Goal: Obtain resource: Download file/media

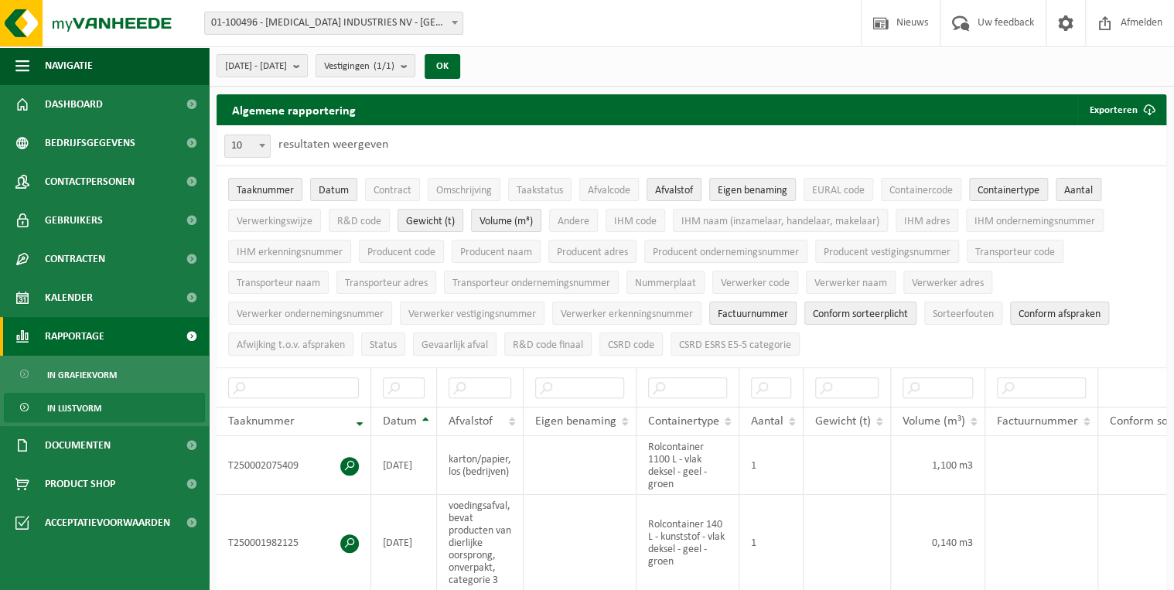
click at [80, 334] on span "Rapportage" at bounding box center [75, 336] width 60 height 39
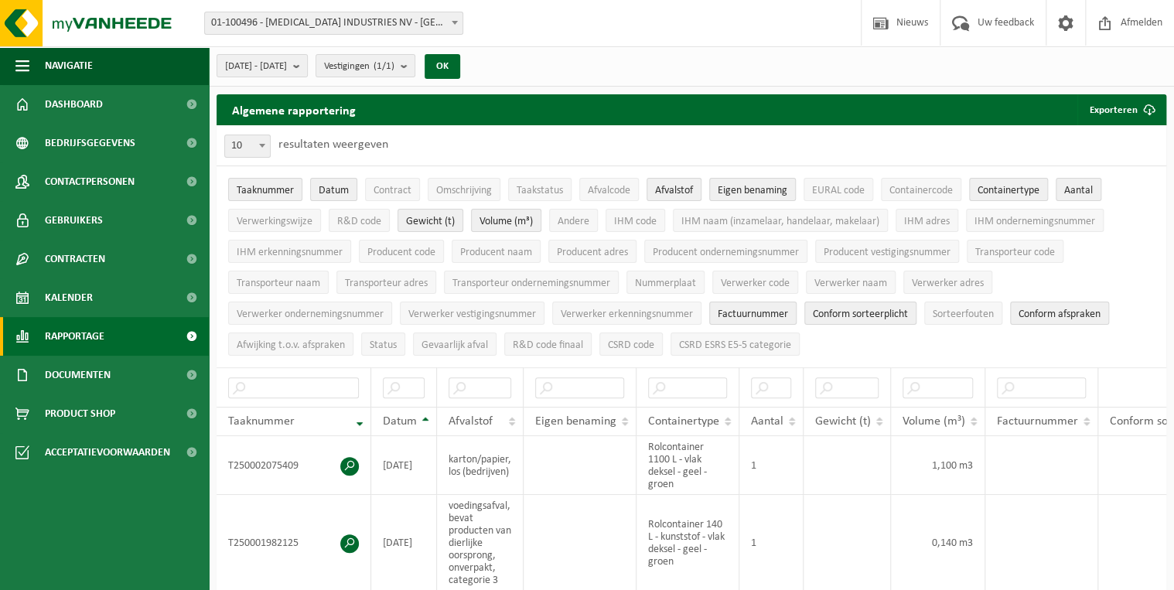
click at [179, 336] on span at bounding box center [191, 336] width 35 height 39
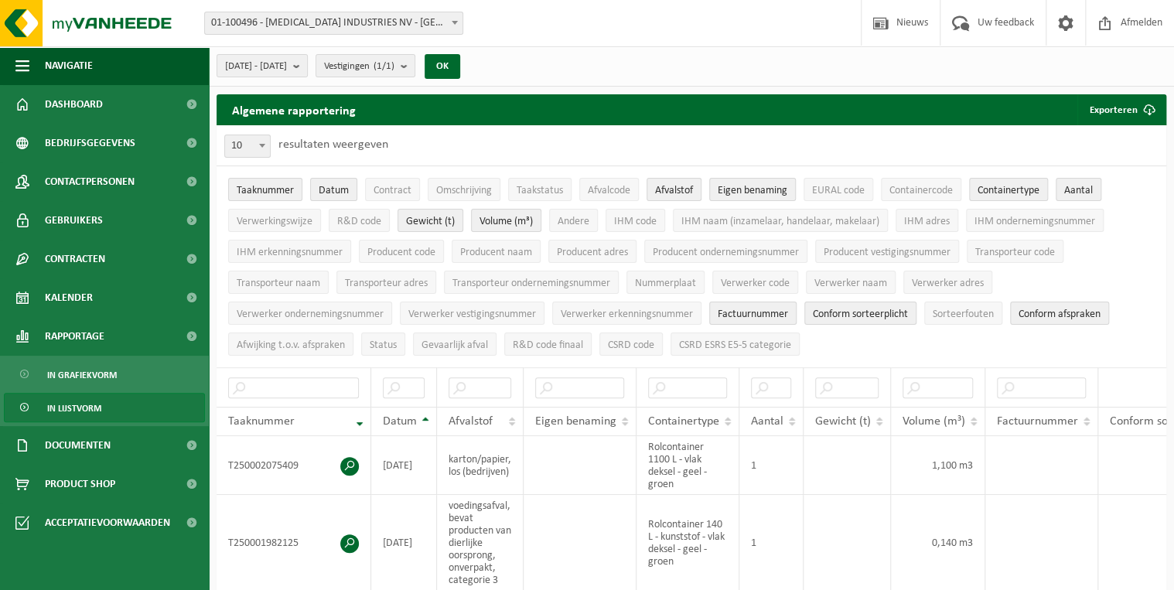
click at [80, 400] on span "In lijstvorm" at bounding box center [74, 408] width 54 height 29
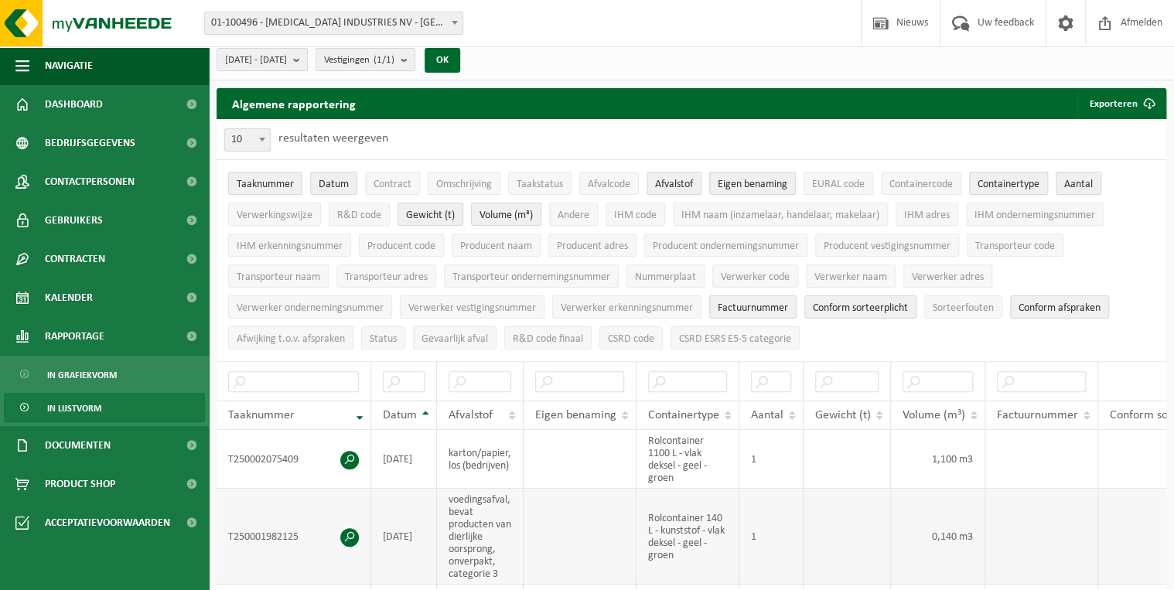
scroll to position [7, 0]
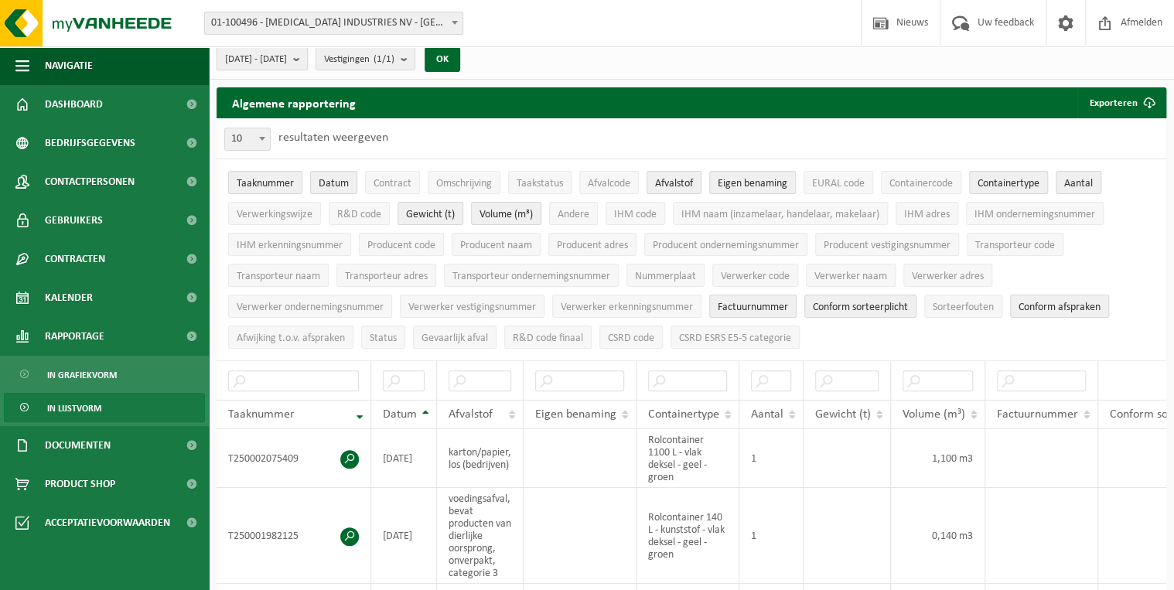
click at [307, 60] on b "submit" at bounding box center [300, 59] width 14 height 22
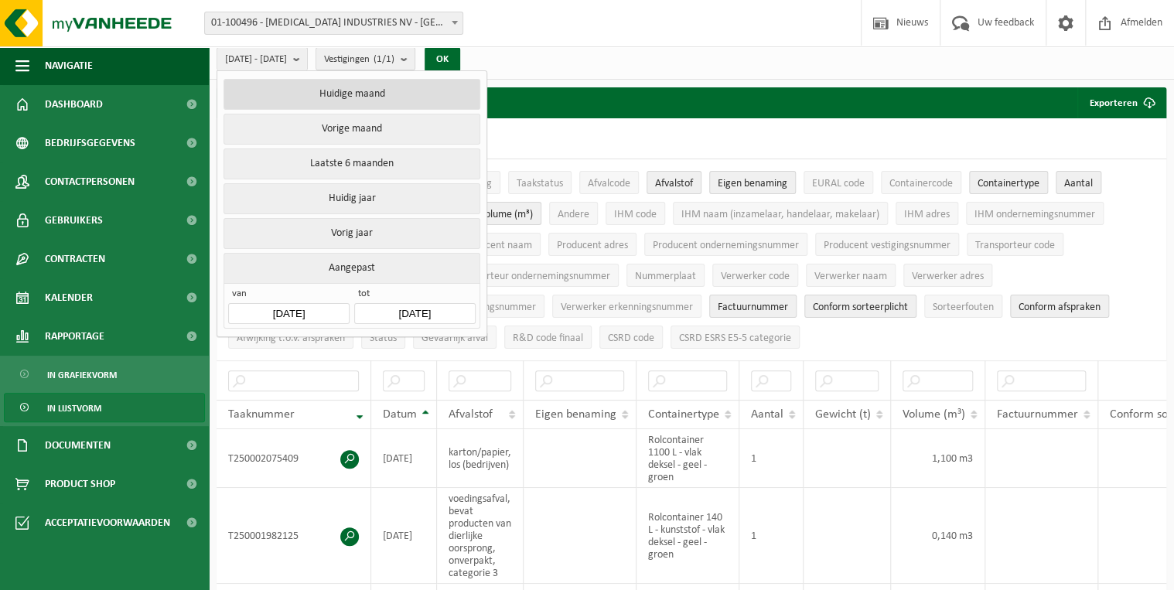
click at [380, 87] on button "Huidige maand" at bounding box center [351, 94] width 256 height 31
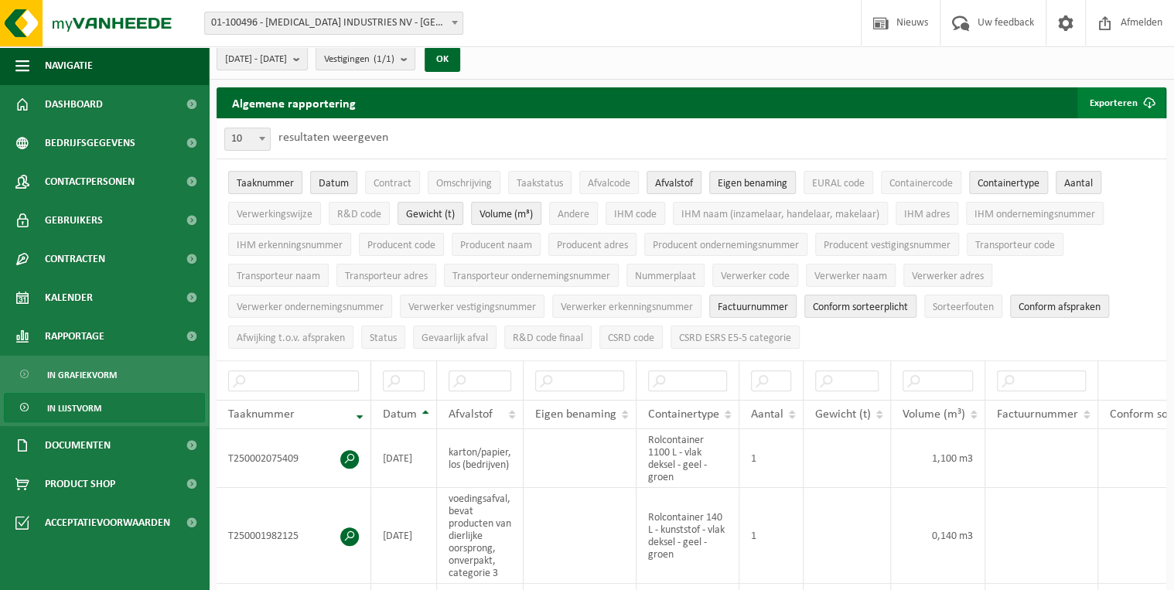
click at [1126, 104] on button "Exporteren" at bounding box center [1120, 102] width 87 height 31
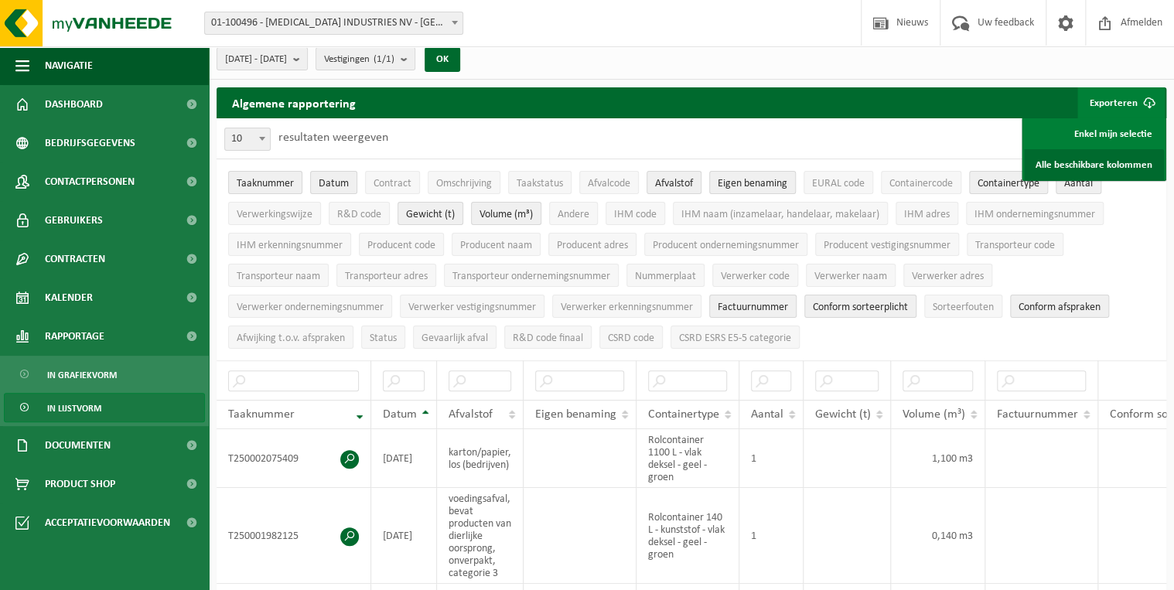
click at [1110, 156] on link "Alle beschikbare kolommen" at bounding box center [1094, 164] width 140 height 31
